Goal: Navigation & Orientation: Go to known website

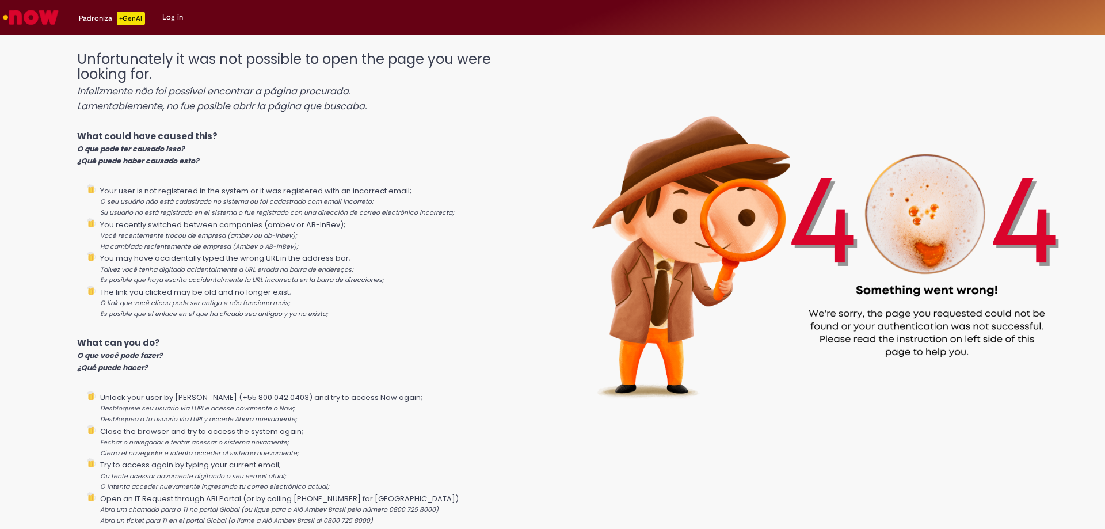
click at [162, 17] on link "Log in" at bounding box center [173, 17] width 38 height 35
